Goal: Find specific page/section: Find specific page/section

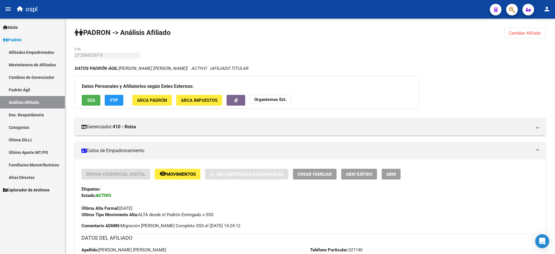
scroll to position [133, 0]
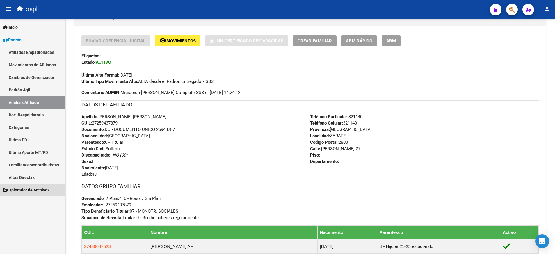
click at [33, 190] on span "Explorador de Archivos" at bounding box center [26, 190] width 47 height 6
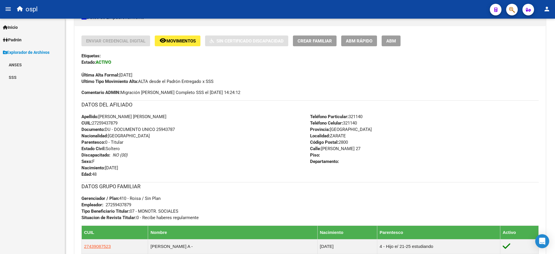
click at [17, 77] on link "SSS" at bounding box center [32, 77] width 65 height 13
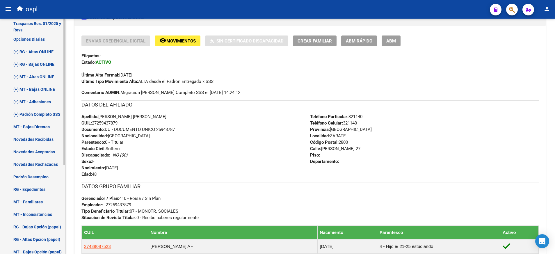
scroll to position [64, 0]
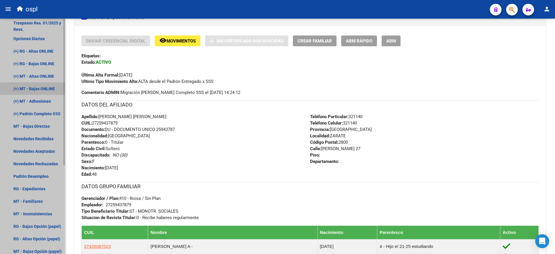
click at [44, 90] on link "(+) MT - Bajas ONLINE" at bounding box center [32, 88] width 65 height 13
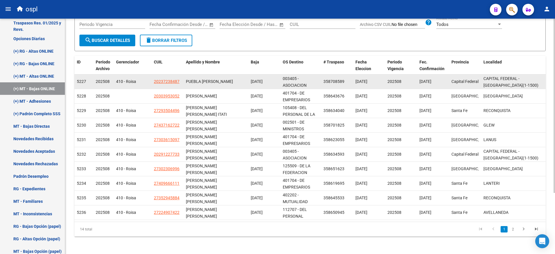
scroll to position [83, 0]
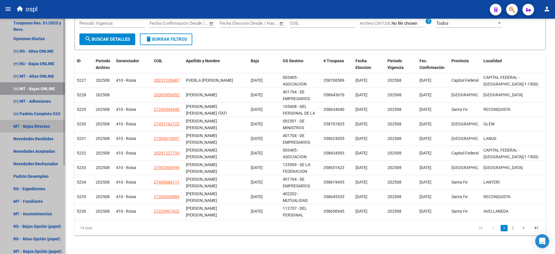
click at [48, 127] on link "MT - Bajas Directas" at bounding box center [32, 126] width 65 height 13
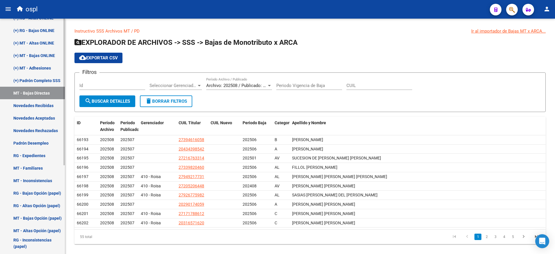
scroll to position [106, 0]
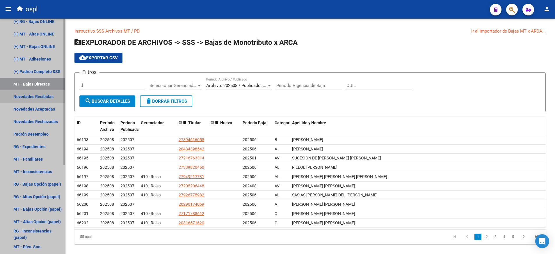
click at [49, 97] on link "Novedades Recibidas" at bounding box center [32, 96] width 65 height 13
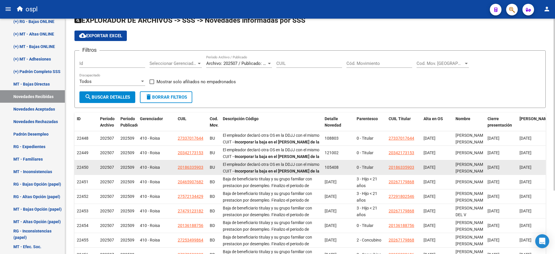
scroll to position [22, 0]
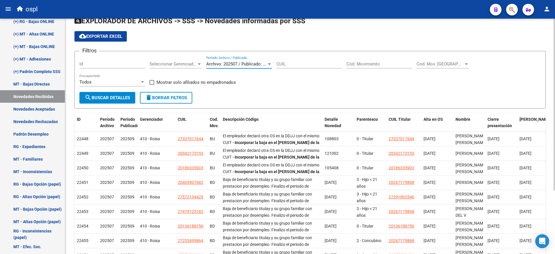
click at [268, 62] on div at bounding box center [269, 64] width 5 height 5
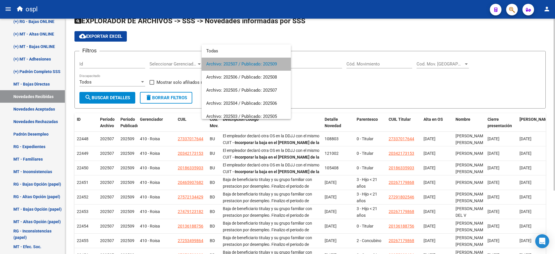
click at [268, 62] on span "Archivo: 202507 / Publicado: 202509" at bounding box center [246, 64] width 80 height 13
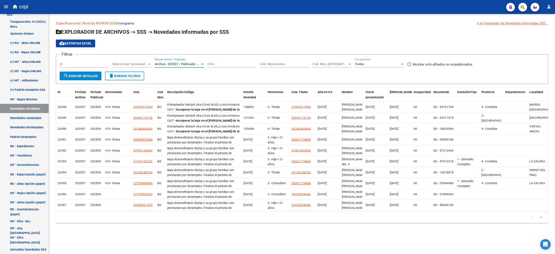
scroll to position [0, 0]
click at [269, 87] on div at bounding box center [269, 85] width 5 height 5
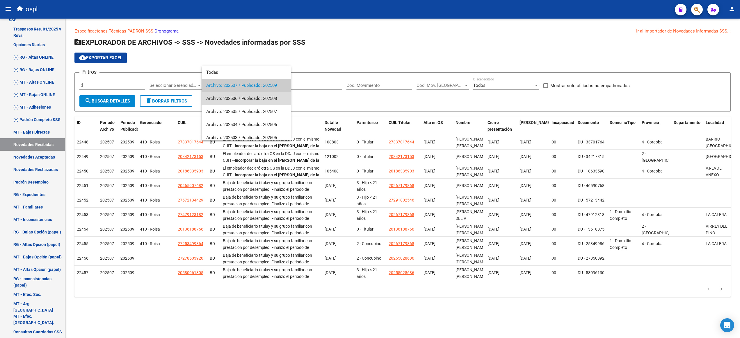
click at [265, 96] on span "Archivo: 202506 / Publicado: 202508" at bounding box center [246, 98] width 80 height 13
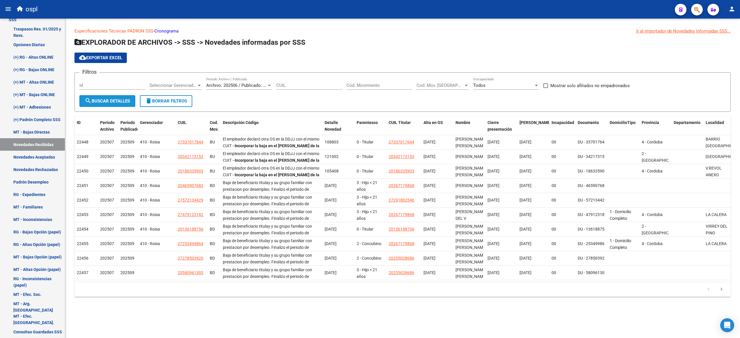
click at [102, 102] on span "search Buscar Detalles" at bounding box center [107, 101] width 45 height 5
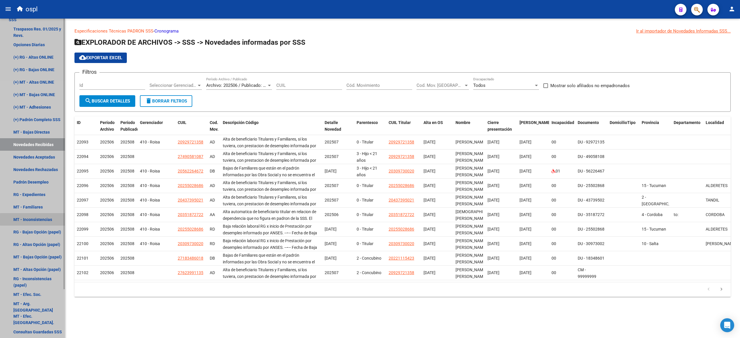
click at [53, 219] on link "MT - Inconsistencias" at bounding box center [32, 219] width 65 height 13
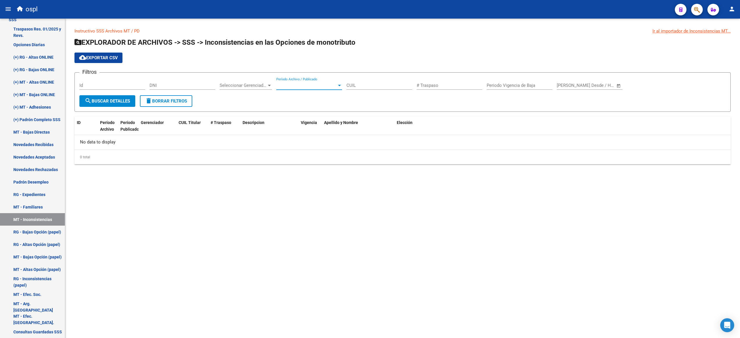
click at [332, 85] on span "Período Archivo / Publicado" at bounding box center [306, 85] width 60 height 5
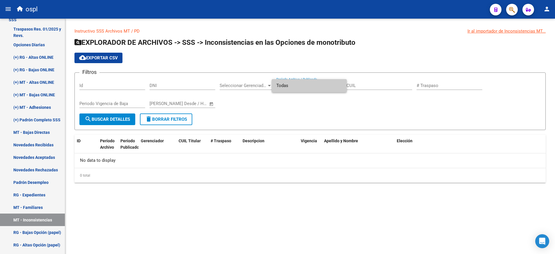
scroll to position [58, 0]
click at [47, 205] on div at bounding box center [277, 127] width 555 height 254
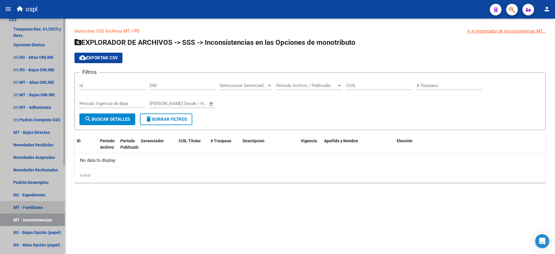
click at [47, 205] on link "MT - Familiares" at bounding box center [32, 207] width 65 height 13
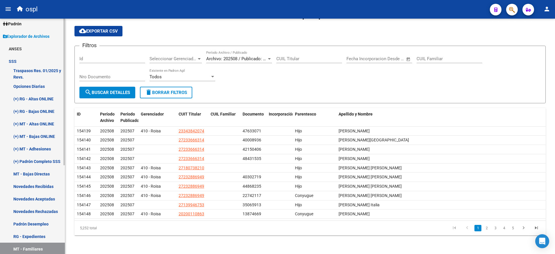
scroll to position [16, 0]
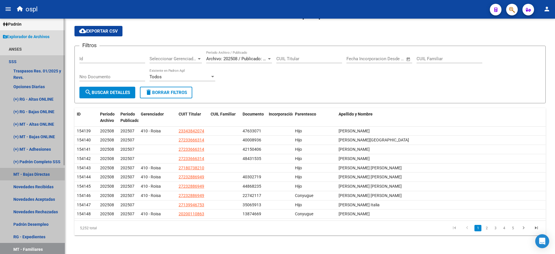
click at [49, 174] on link "MT - Bajas Directas" at bounding box center [32, 174] width 65 height 13
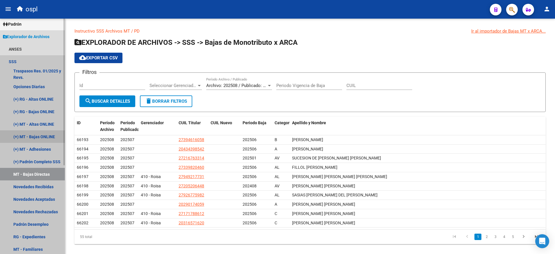
click at [51, 138] on link "(+) MT - Bajas ONLINE" at bounding box center [32, 136] width 65 height 13
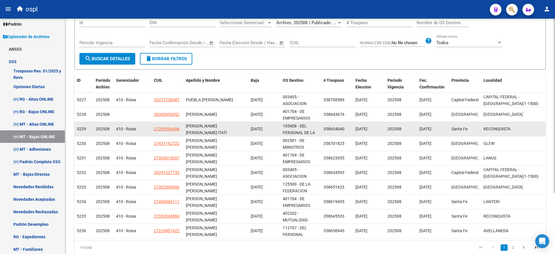
scroll to position [83, 0]
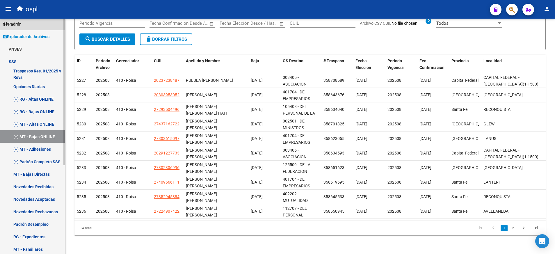
click at [30, 21] on link "Padrón" at bounding box center [32, 24] width 65 height 13
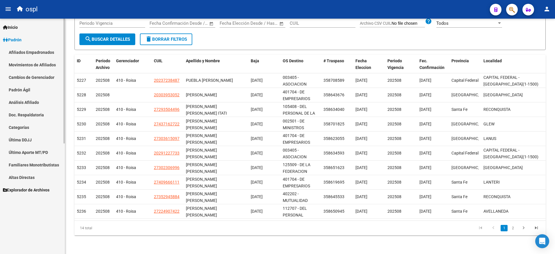
scroll to position [0, 0]
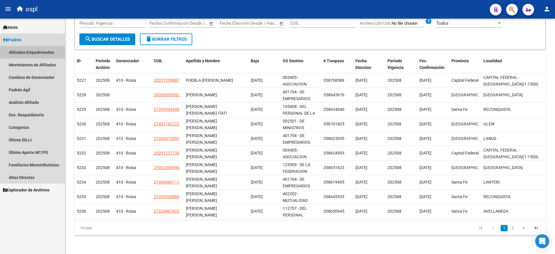
click at [28, 53] on link "Afiliados Empadronados" at bounding box center [32, 52] width 65 height 13
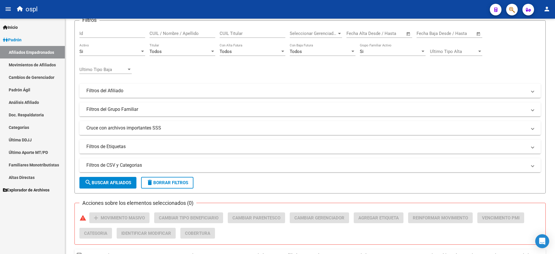
scroll to position [35, 0]
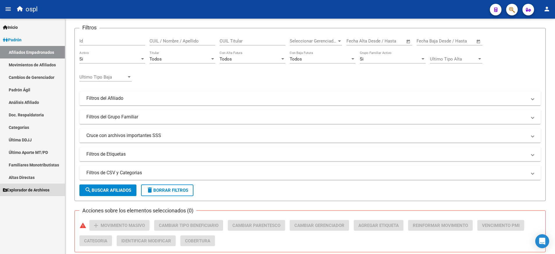
click at [49, 191] on span "Explorador de Archivos" at bounding box center [26, 190] width 47 height 6
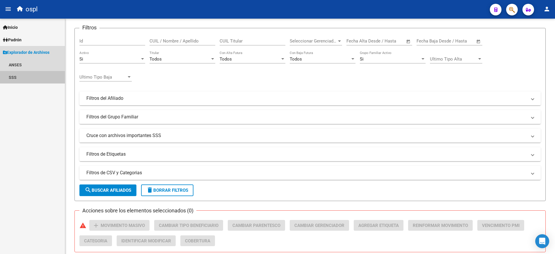
click at [17, 74] on link "SSS" at bounding box center [32, 77] width 65 height 13
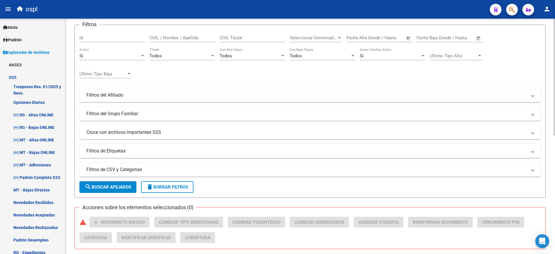
scroll to position [0, 0]
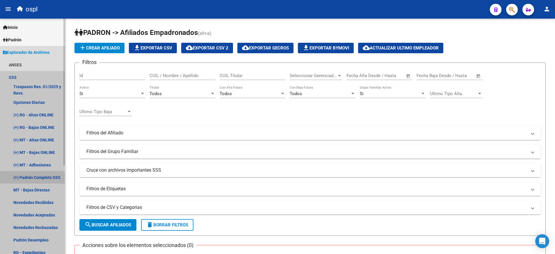
click at [51, 177] on link "(+) Padrón Completo SSS" at bounding box center [32, 177] width 65 height 13
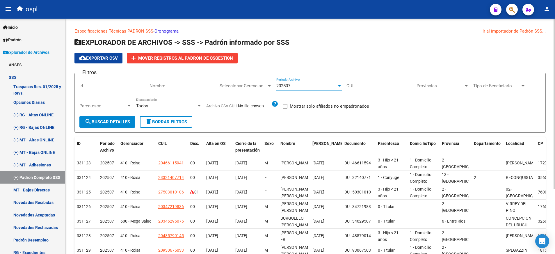
click at [338, 84] on div at bounding box center [339, 85] width 5 height 5
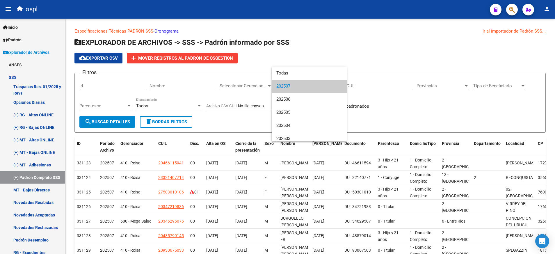
click at [402, 117] on div at bounding box center [277, 127] width 555 height 254
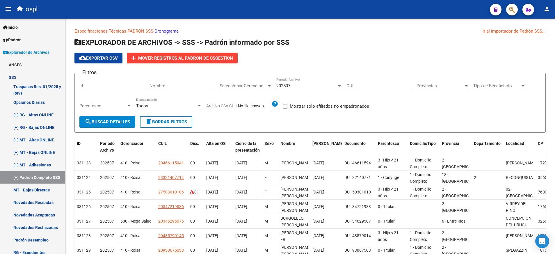
scroll to position [89, 0]
